Goal: Task Accomplishment & Management: Manage account settings

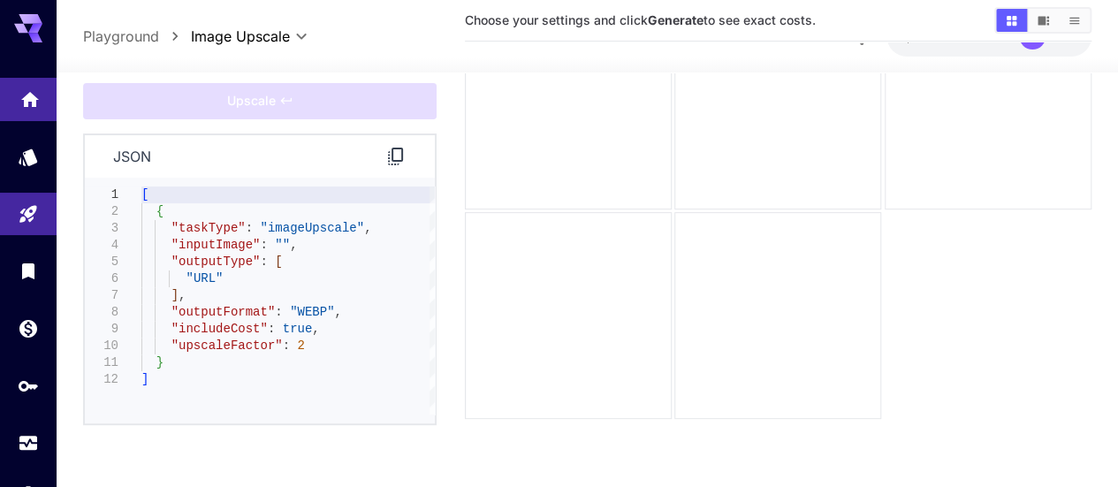
scroll to position [68, 0]
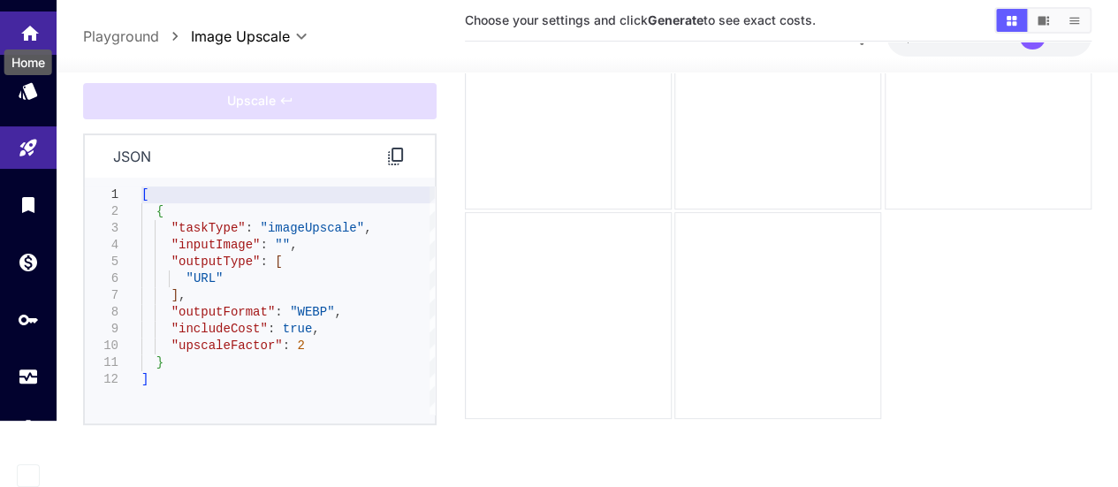
click at [27, 28] on icon "Home" at bounding box center [30, 27] width 18 height 15
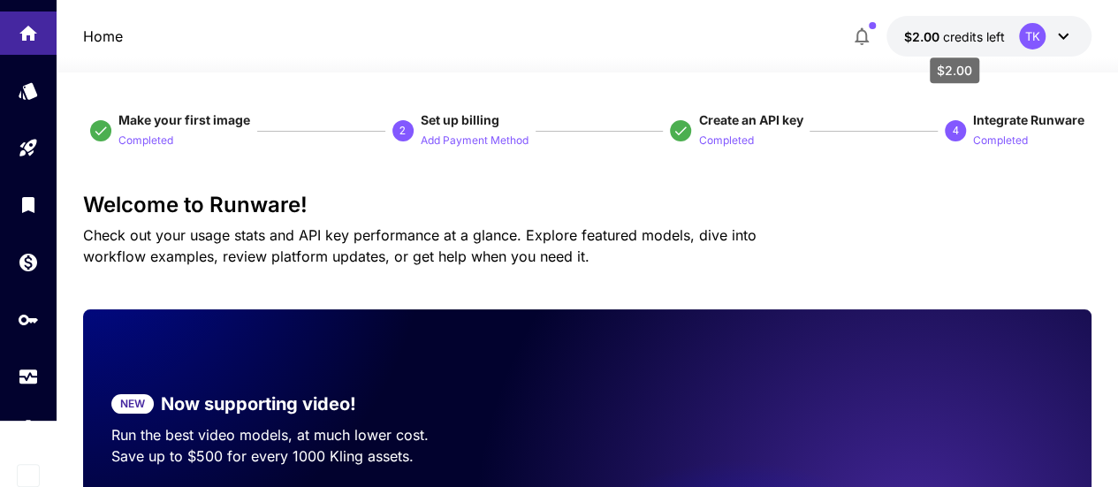
click at [946, 30] on span "credits left" at bounding box center [974, 36] width 62 height 15
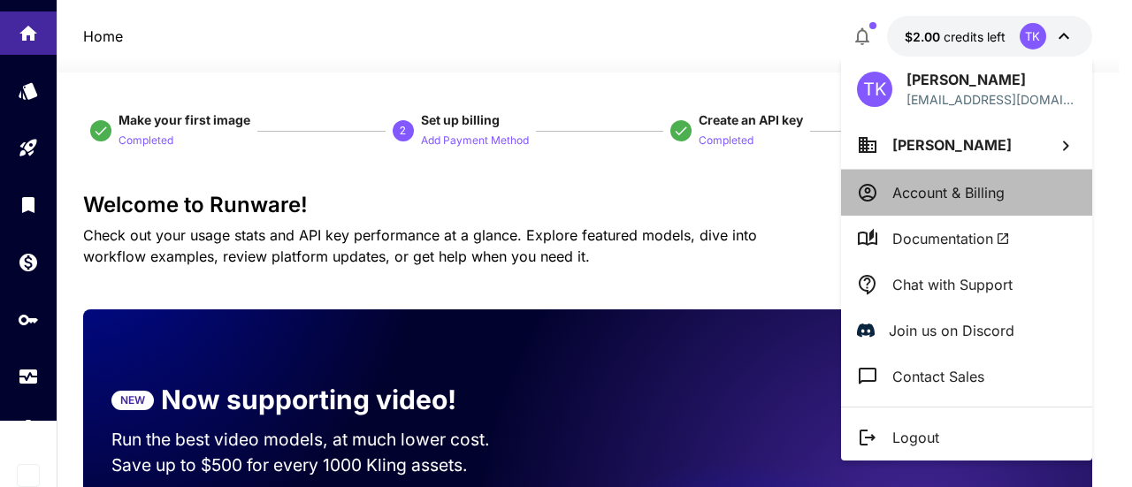
click at [927, 187] on p "Account & Billing" at bounding box center [948, 192] width 112 height 21
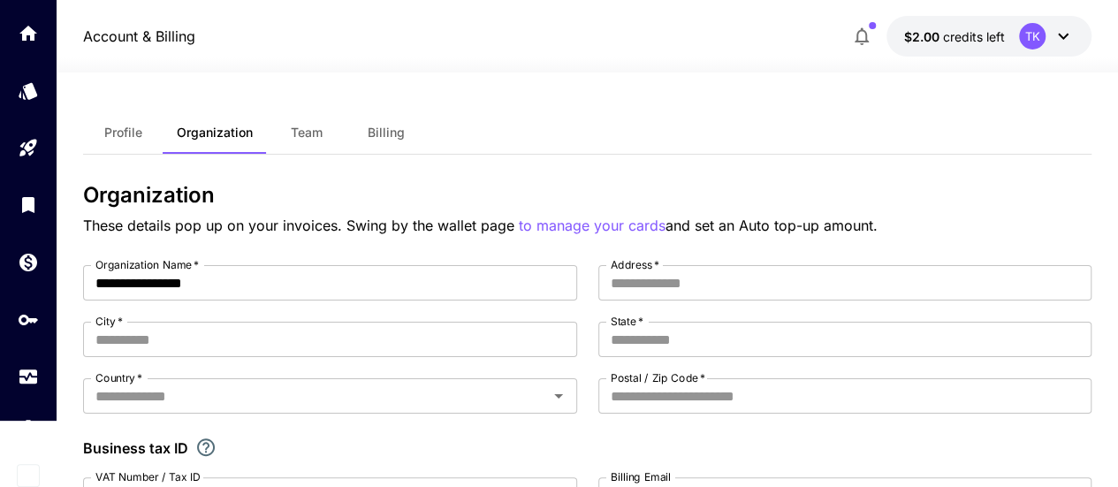
click at [866, 34] on icon "button" at bounding box center [862, 37] width 14 height 18
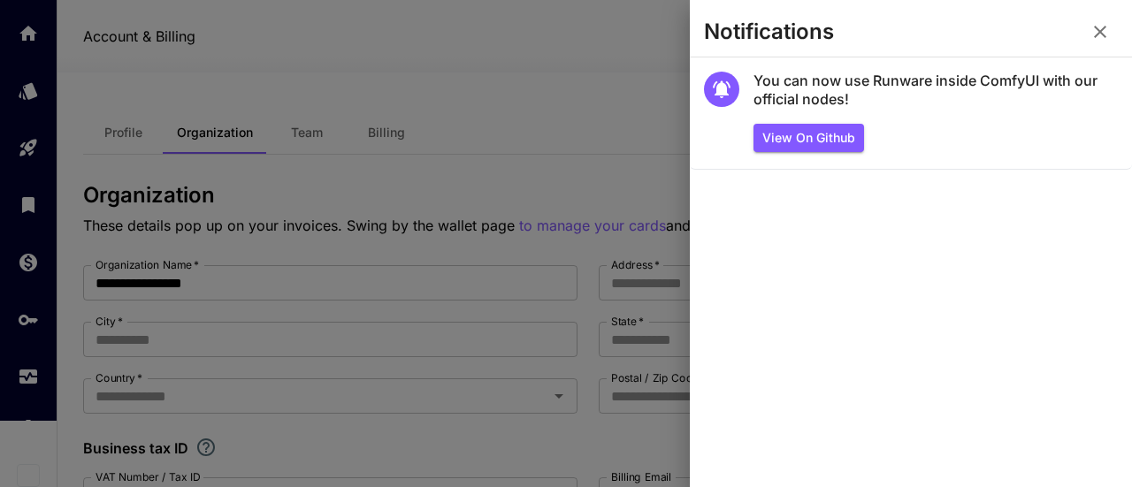
click at [614, 46] on div at bounding box center [566, 243] width 1132 height 487
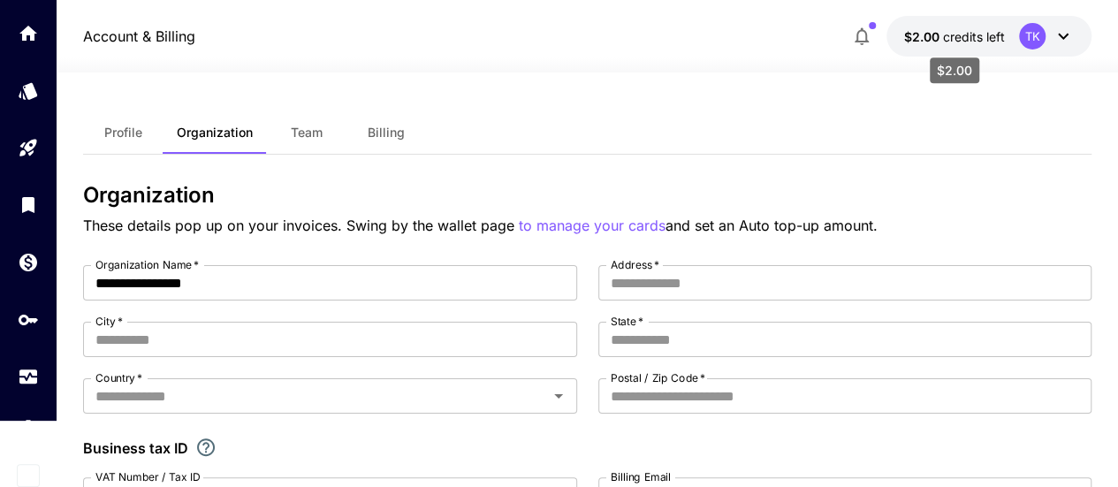
click at [973, 40] on span "credits left" at bounding box center [974, 36] width 62 height 15
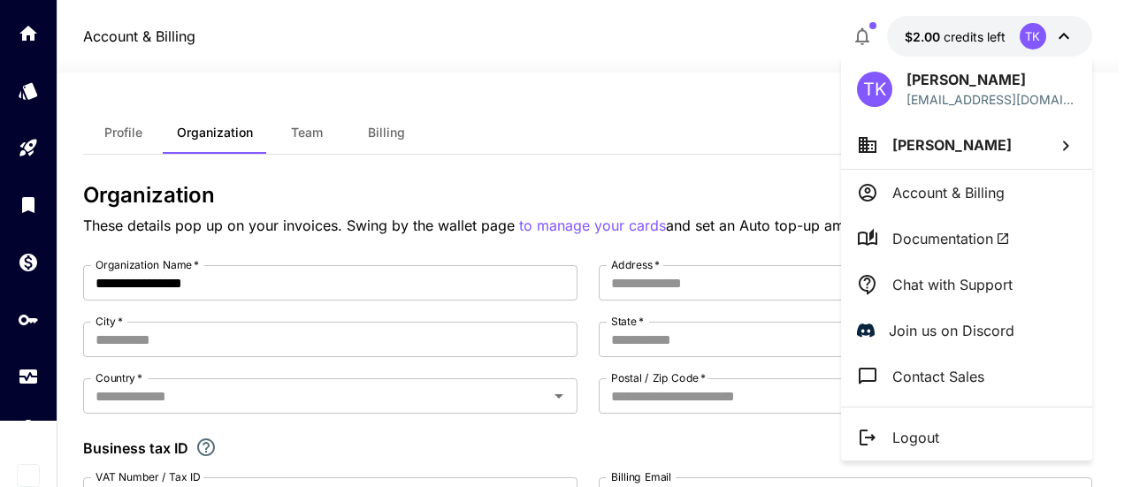
click at [959, 142] on span "[PERSON_NAME]" at bounding box center [951, 145] width 119 height 18
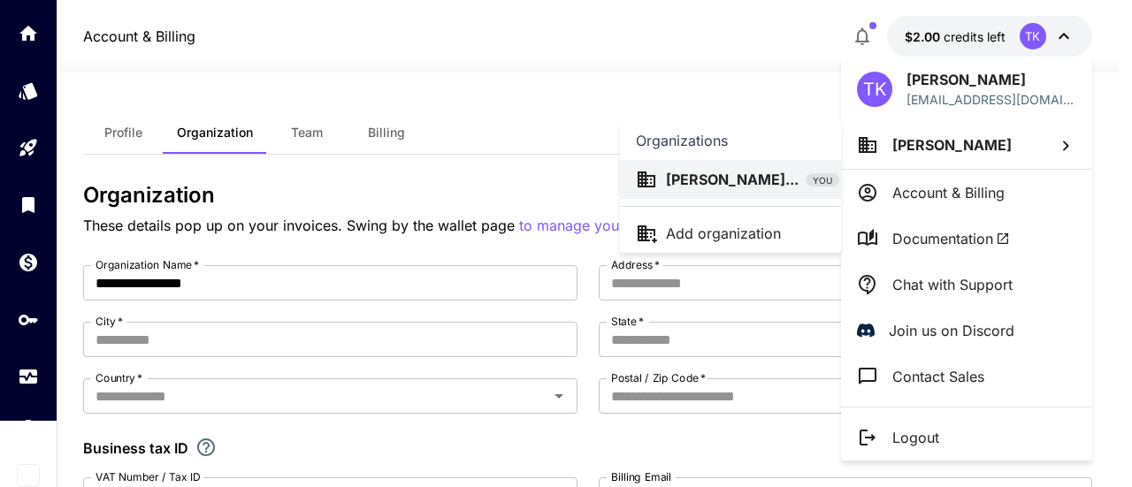
click at [749, 46] on div at bounding box center [566, 243] width 1132 height 487
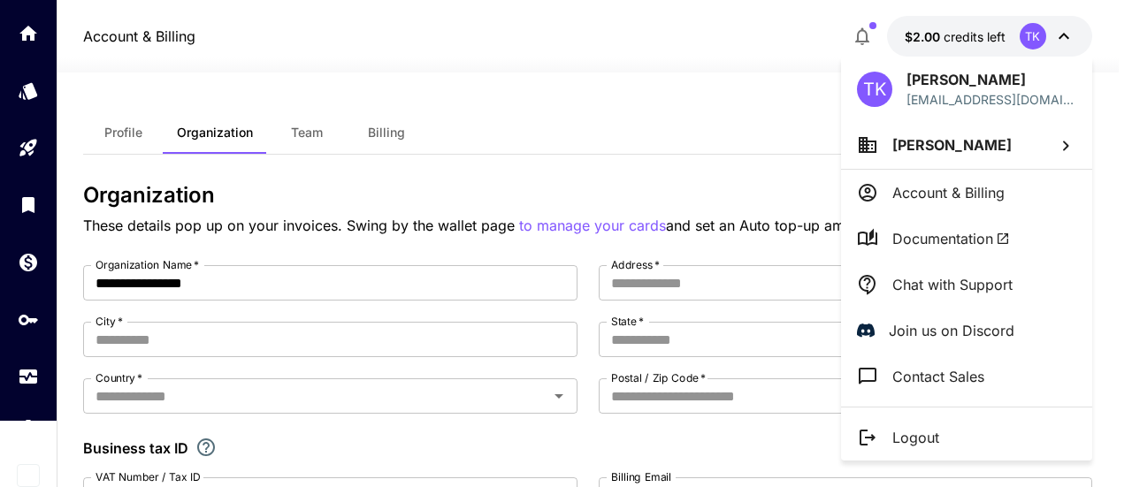
click at [965, 30] on div at bounding box center [566, 243] width 1132 height 487
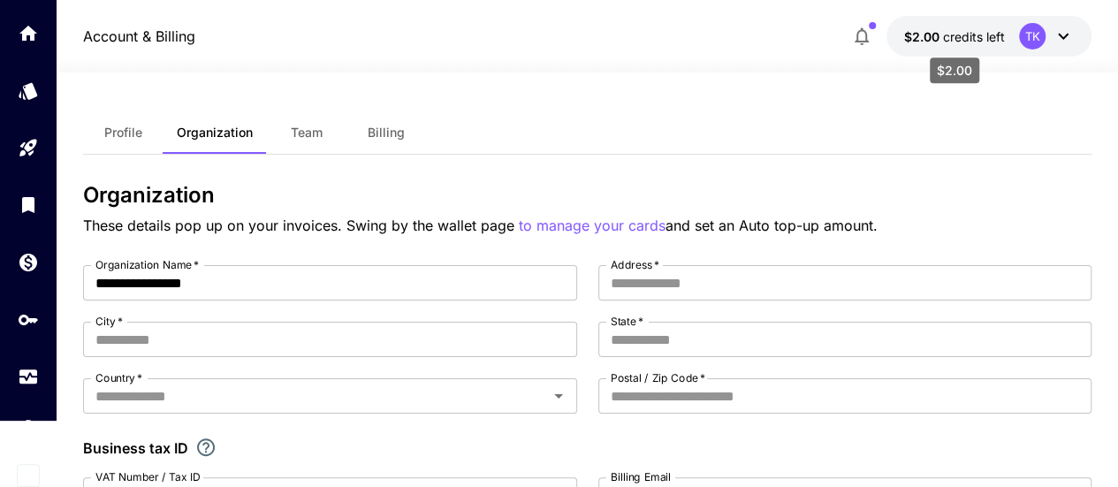
drag, startPoint x: 965, startPoint y: 30, endPoint x: 590, endPoint y: 30, distance: 374.9
click at [590, 30] on div "Account & Billing $2.00 credits left TK" at bounding box center [587, 36] width 1009 height 41
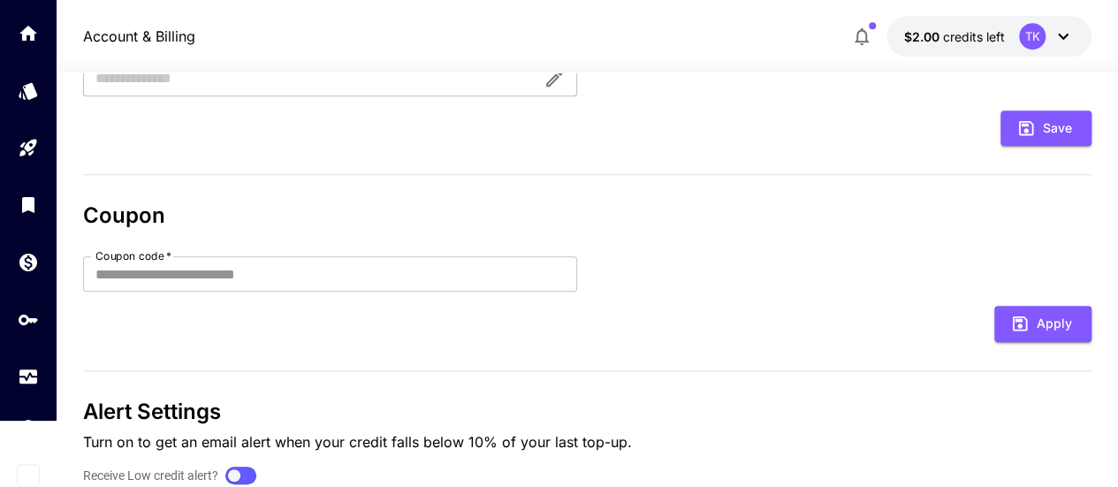
scroll to position [591, 0]
